Goal: Task Accomplishment & Management: Use online tool/utility

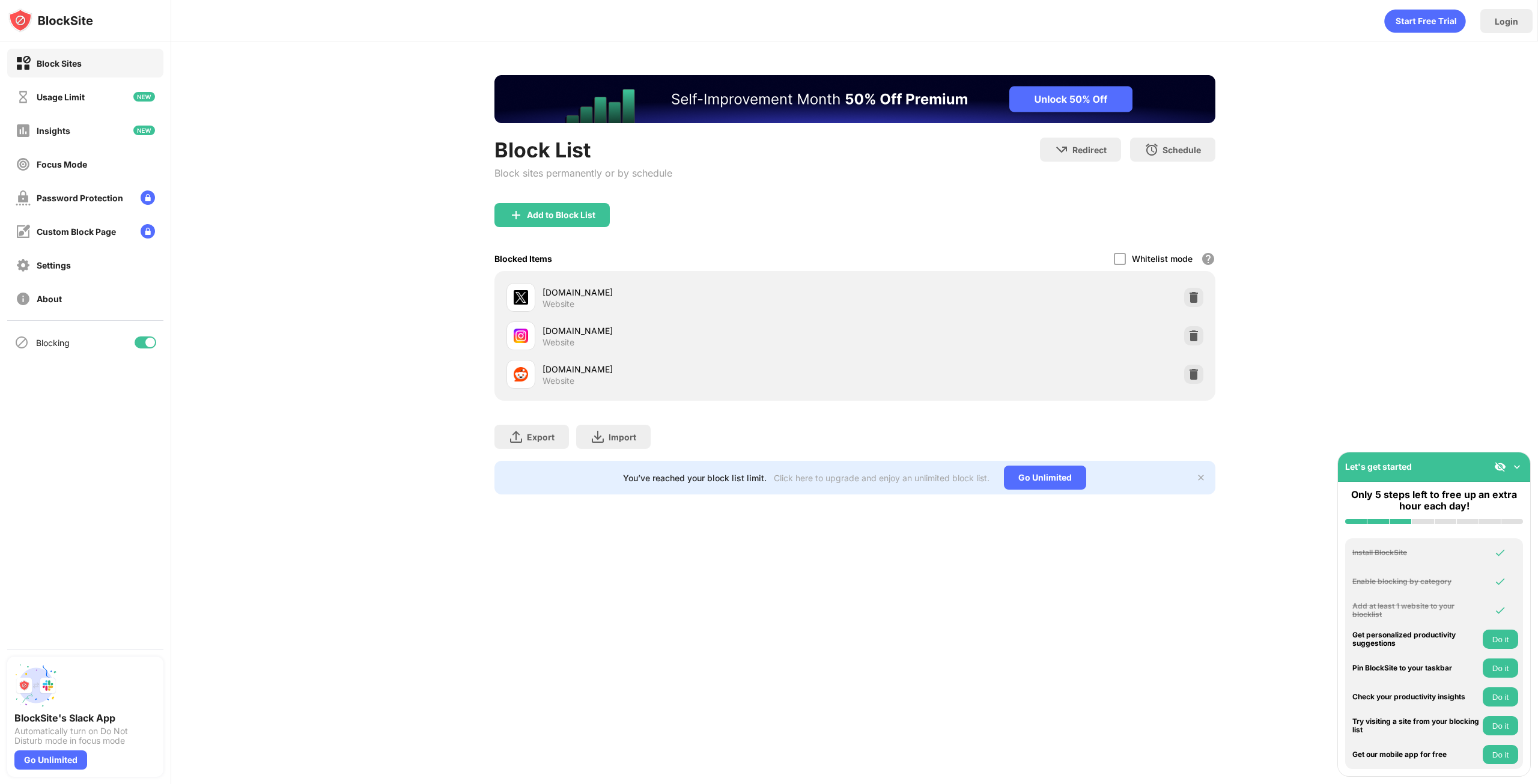
click at [148, 347] on div at bounding box center [146, 342] width 22 height 12
click at [146, 344] on div at bounding box center [146, 342] width 22 height 12
